Goal: Information Seeking & Learning: Find specific fact

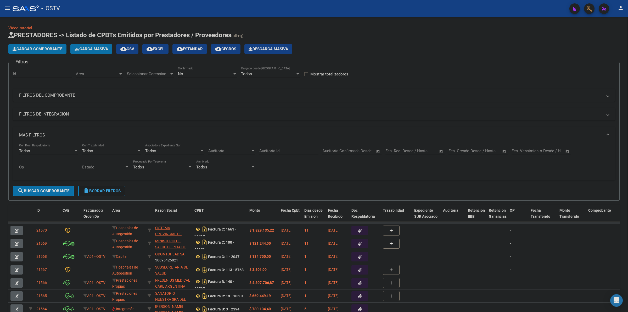
click at [104, 186] on button "delete Borrar Filtros" at bounding box center [101, 190] width 47 height 10
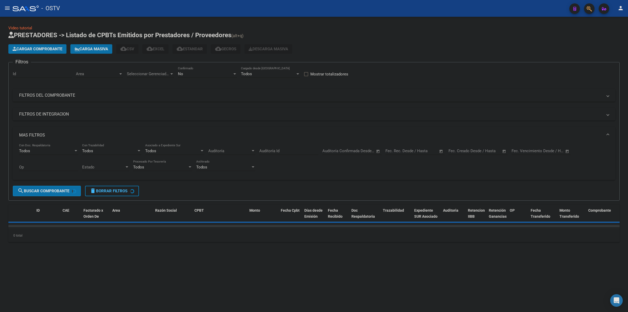
click at [388, 43] on app-list-header "PRESTADORES -> Listado de CPBTs Emitidos por Prestadores / Proveedores (alt+q) …" at bounding box center [313, 116] width 611 height 170
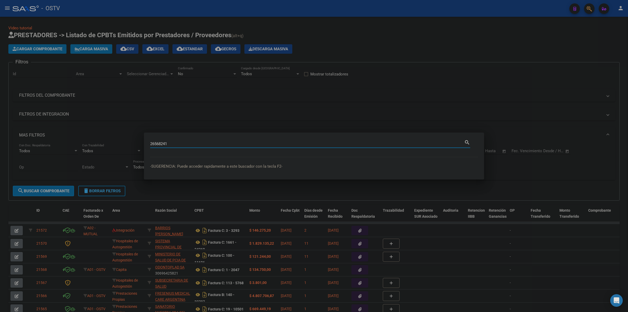
type input "26568241"
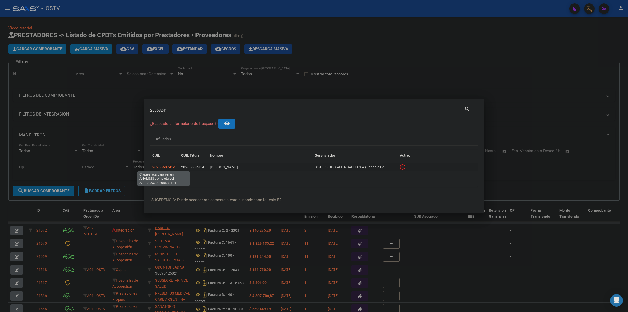
click at [167, 166] on span "20265682414" at bounding box center [163, 167] width 23 height 4
type textarea "20265682414"
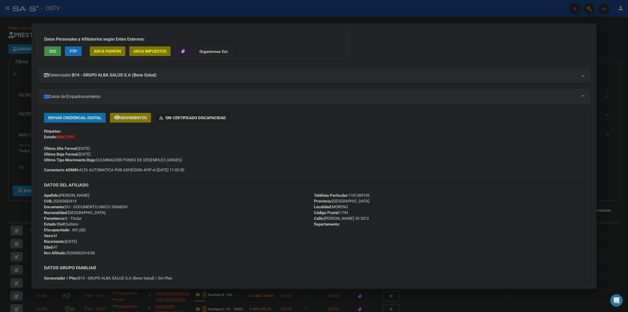
scroll to position [43, 0]
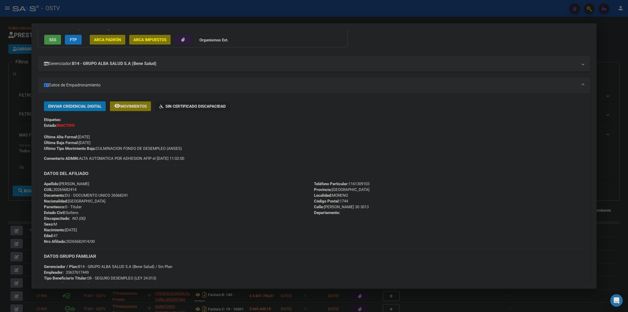
click at [211, 155] on div "Enviar Credencial Digital remove_red_eye Movimientos Sin Certificado Discapacid…" at bounding box center [314, 131] width 540 height 60
drag, startPoint x: 108, startPoint y: 139, endPoint x: 66, endPoint y: 140, distance: 41.3
click at [66, 140] on div "Enviar Credencial Digital remove_red_eye Movimientos Sin Certificado Discapacid…" at bounding box center [314, 126] width 540 height 50
click at [117, 140] on div "Enviar Credencial Digital remove_red_eye Movimientos Sin Certificado Discapacid…" at bounding box center [314, 126] width 540 height 50
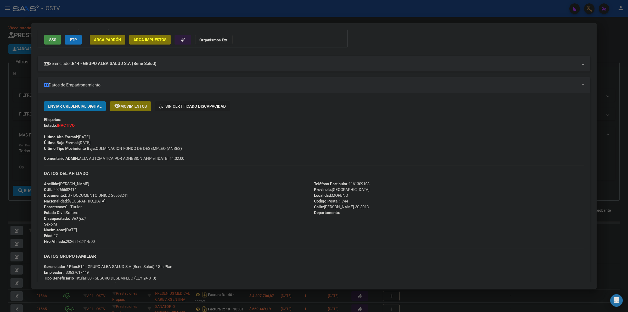
click at [184, 155] on span "Comentario ADMIN: ALTA AUTOMATICA POR ADHESION AFIP el [DATE] 11:02:00" at bounding box center [114, 158] width 140 height 6
click at [196, 156] on div "Enviar Credencial Digital remove_red_eye Movimientos Sin Certificado Discapacid…" at bounding box center [314, 131] width 540 height 60
click at [192, 148] on div "Ultimo Tipo Movimiento Baja: CULMINACION FONDO DE DESEMPLEO (ANSES)" at bounding box center [314, 148] width 540 height 6
drag, startPoint x: 183, startPoint y: 148, endPoint x: 61, endPoint y: 147, distance: 121.6
click at [62, 147] on div "Ultimo Tipo Movimiento Baja: CULMINACION FONDO DE DESEMPLEO (ANSES)" at bounding box center [314, 148] width 540 height 6
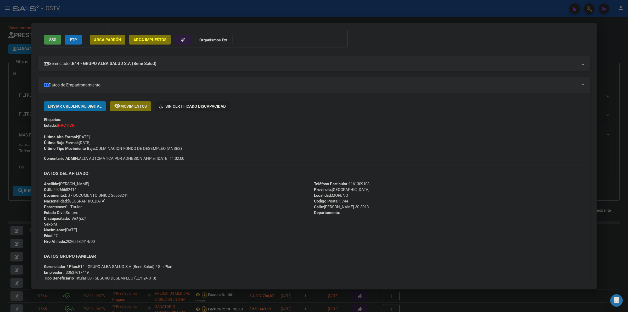
click at [144, 145] on div "Enviar Credencial Digital remove_red_eye Movimientos Sin Certificado Discapacid…" at bounding box center [314, 126] width 540 height 50
drag, startPoint x: 131, startPoint y: 141, endPoint x: 89, endPoint y: 145, distance: 42.0
click at [130, 141] on div "Enviar Credencial Digital remove_red_eye Movimientos Sin Certificado Discapacid…" at bounding box center [314, 126] width 540 height 50
drag, startPoint x: 89, startPoint y: 145, endPoint x: 52, endPoint y: 147, distance: 37.2
click at [52, 147] on div "Enviar Credencial Digital remove_red_eye Movimientos Sin Certificado Discapacid…" at bounding box center [314, 126] width 540 height 50
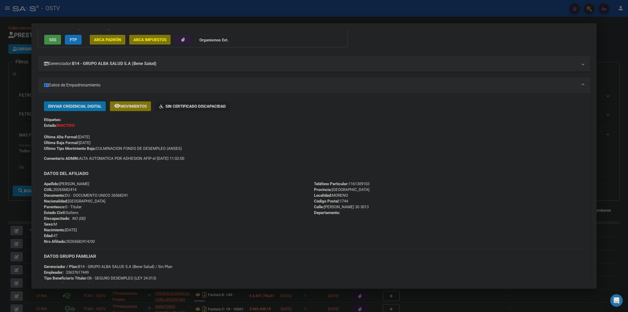
click at [130, 141] on div "Enviar Credencial Digital remove_red_eye Movimientos Sin Certificado Discapacid…" at bounding box center [314, 126] width 540 height 50
click at [126, 140] on div "Enviar Credencial Digital remove_red_eye Movimientos Sin Certificado Discapacid…" at bounding box center [314, 126] width 540 height 50
click at [212, 152] on div "Enviar Credencial Digital remove_red_eye Movimientos Sin Certificado Discapacid…" at bounding box center [314, 131] width 540 height 60
click at [368, 129] on div "Última Alta Formal: [DATE]" at bounding box center [314, 134] width 540 height 12
click at [602, 76] on div at bounding box center [314, 156] width 628 height 312
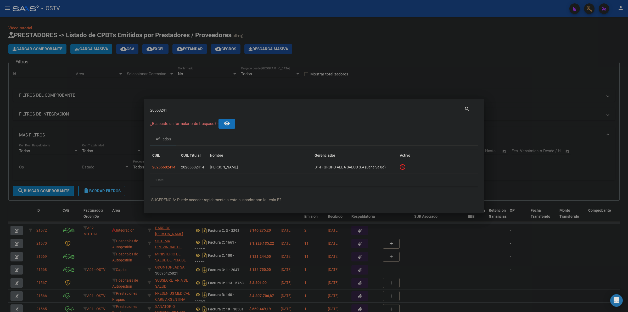
click at [333, 49] on div at bounding box center [314, 156] width 628 height 312
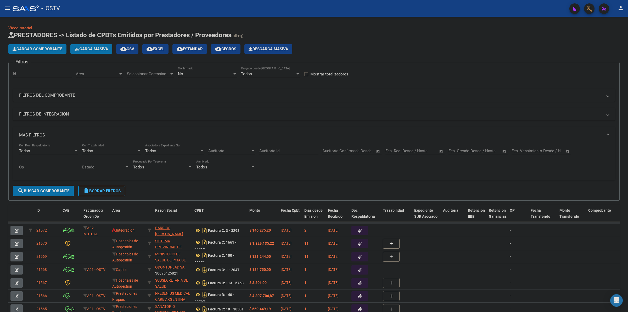
click at [333, 49] on div "Cargar Comprobante Carga Masiva cloud_download CSV cloud_download EXCEL cloud_d…" at bounding box center [313, 48] width 611 height 9
click at [356, 18] on div "Video tutorial PRESTADORES -> Listado de CPBTs Emitidos por Prestadores / Prove…" at bounding box center [314, 201] width 628 height 369
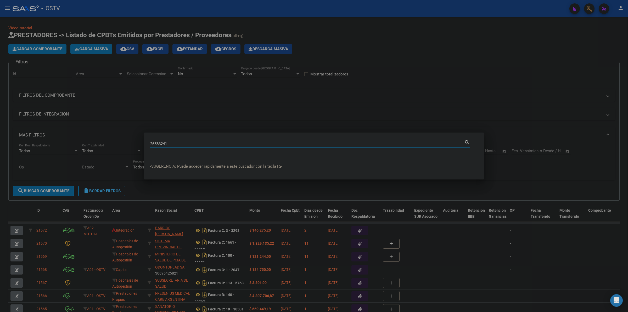
type input "26568241"
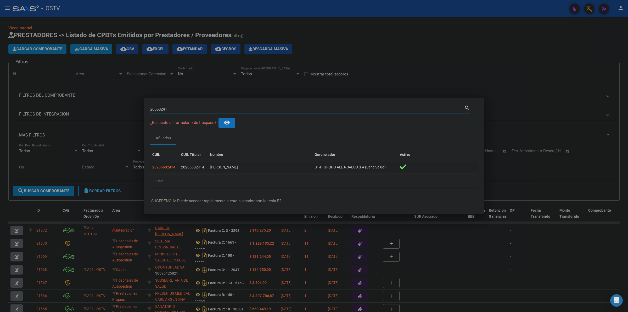
click at [166, 164] on app-link-go-to "20265682414" at bounding box center [163, 167] width 23 height 6
click at [165, 166] on span "20265682414" at bounding box center [163, 167] width 23 height 4
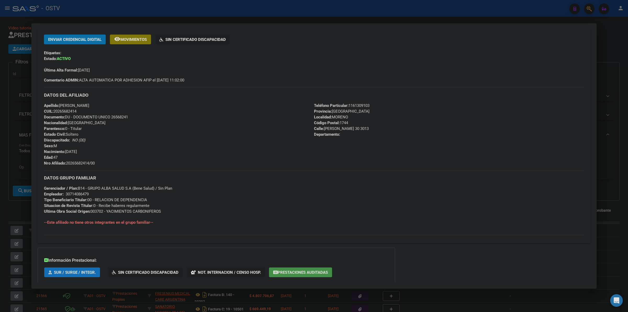
scroll to position [139, 0]
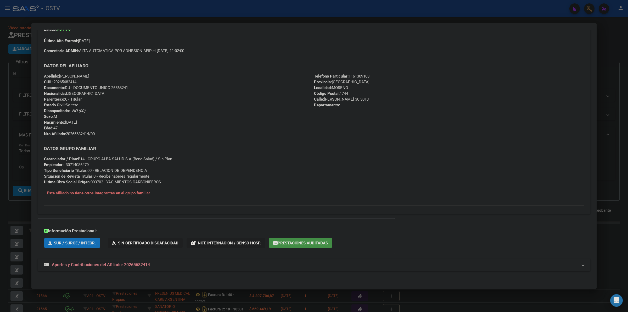
click at [11, 210] on div at bounding box center [314, 156] width 628 height 312
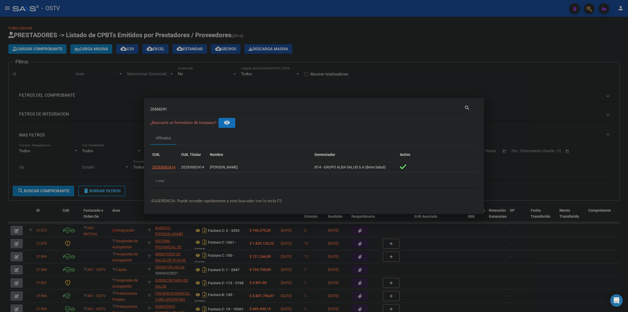
click at [370, 30] on div at bounding box center [314, 156] width 628 height 312
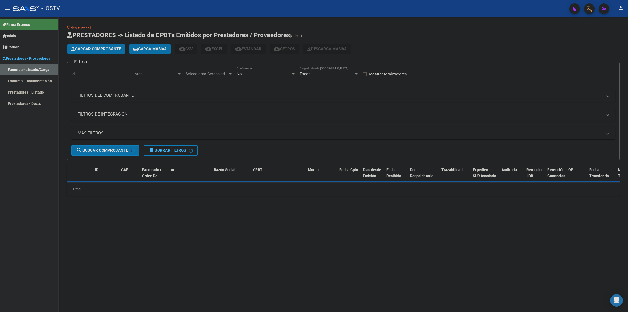
click at [466, 25] on div "Video tutorial PRESTADORES -> Listado de CPBTs Emitidos por Prestadores / Prove…" at bounding box center [343, 110] width 552 height 170
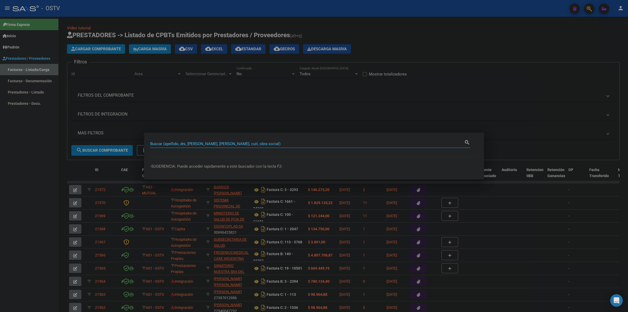
paste input "12137495"
type input "12137495"
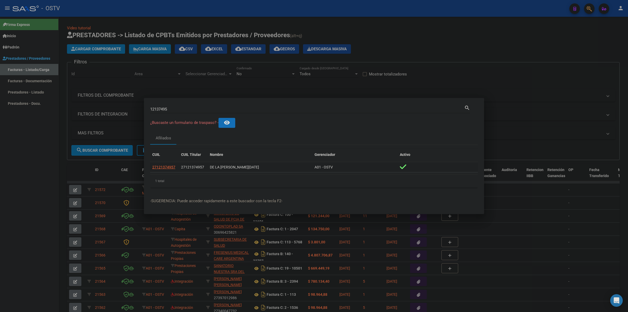
click at [168, 165] on span "27121374957" at bounding box center [163, 167] width 23 height 4
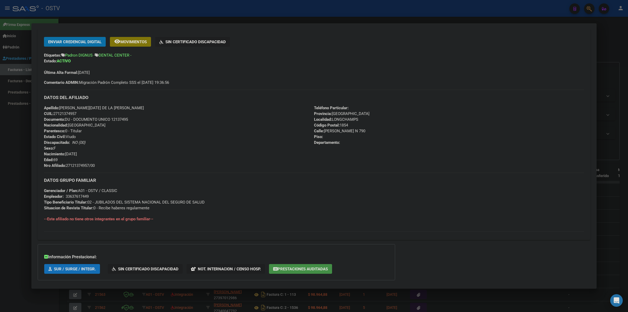
scroll to position [109, 0]
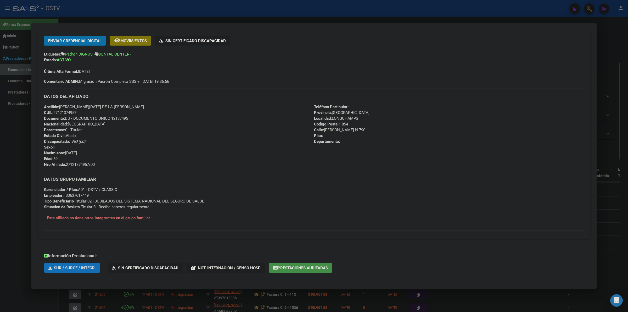
drag, startPoint x: 100, startPoint y: 165, endPoint x: 67, endPoint y: 163, distance: 32.7
click at [67, 163] on div "Apellido: GRACIELA LUCIA DE LA ROSA CUIL: 27121374957 Documento: DU - DOCUMENTO…" at bounding box center [179, 135] width 270 height 63
copy span "27121374957/00"
